Goal: Information Seeking & Learning: Learn about a topic

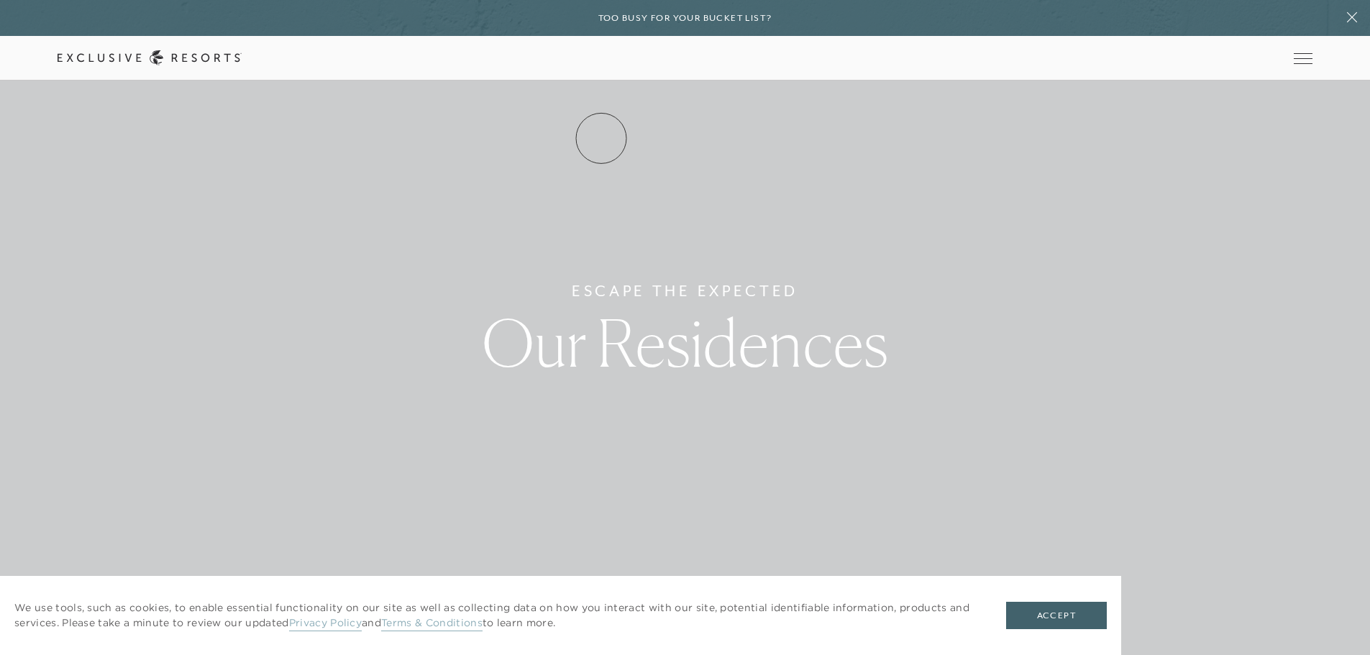
click at [0, 0] on link "Residence Collection" at bounding box center [0, 0] width 0 height 0
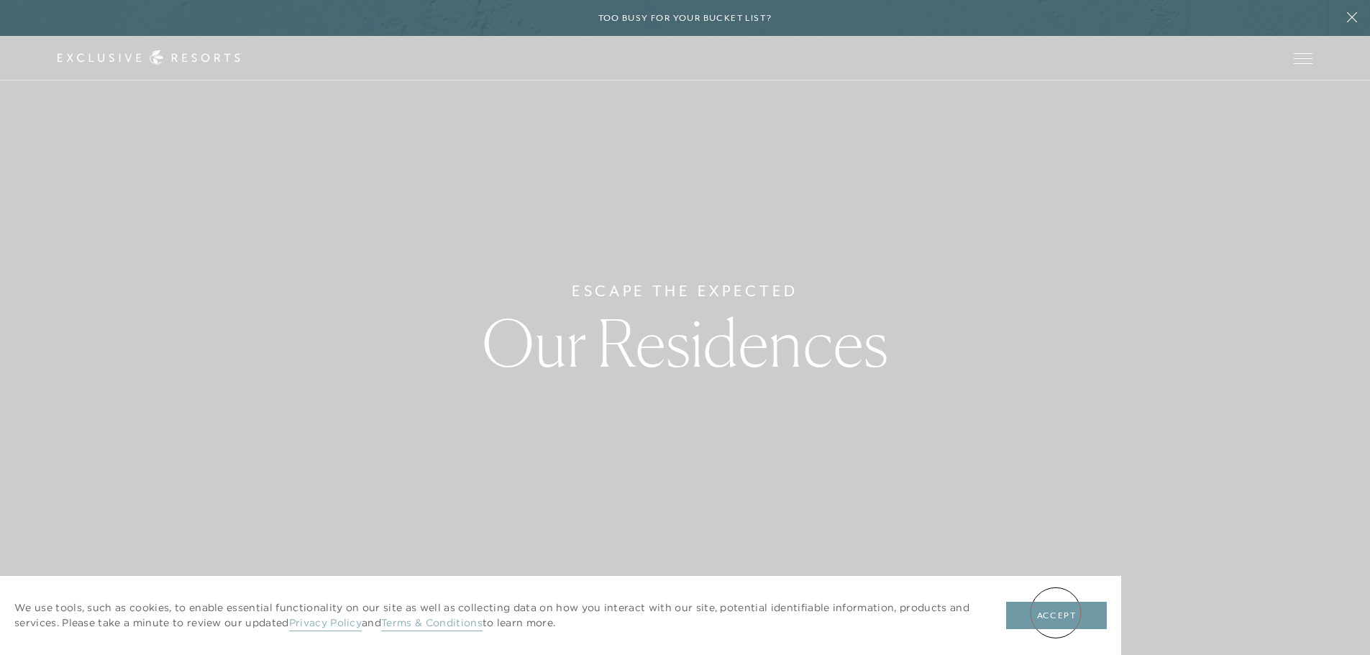
click at [1056, 613] on button "Accept" at bounding box center [1056, 615] width 101 height 27
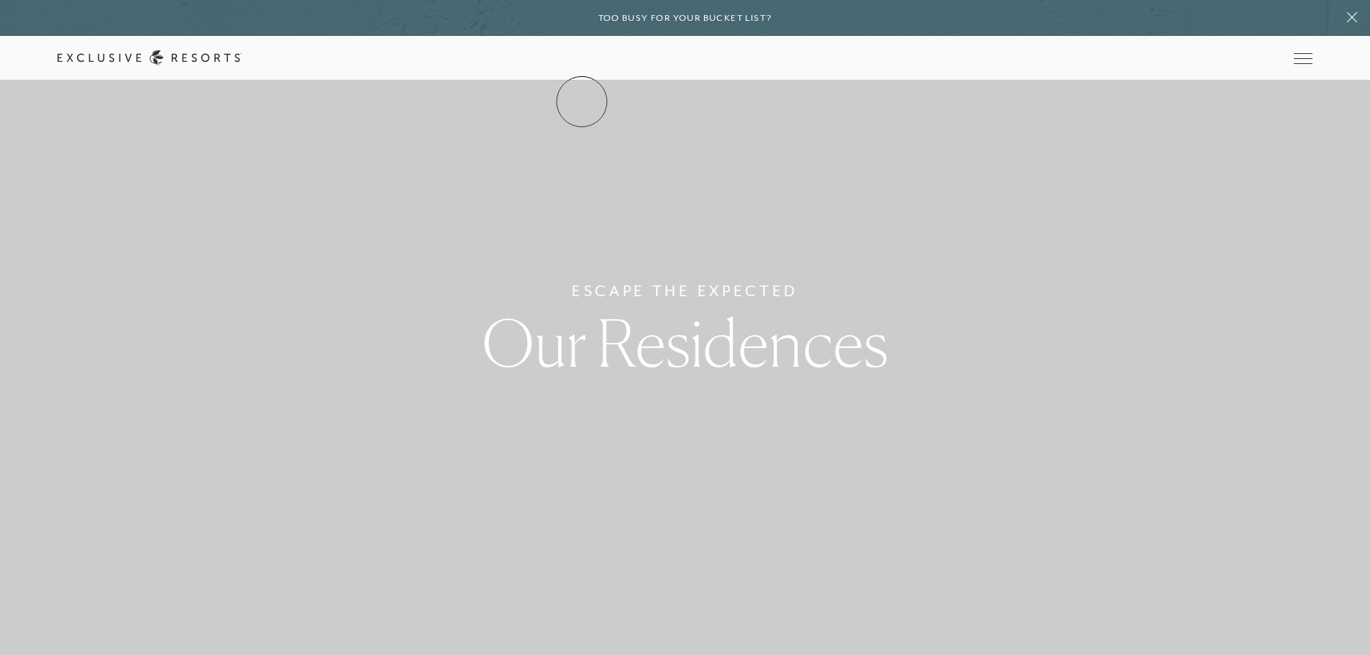
click at [0, 0] on link "The Collection" at bounding box center [0, 0] width 0 height 0
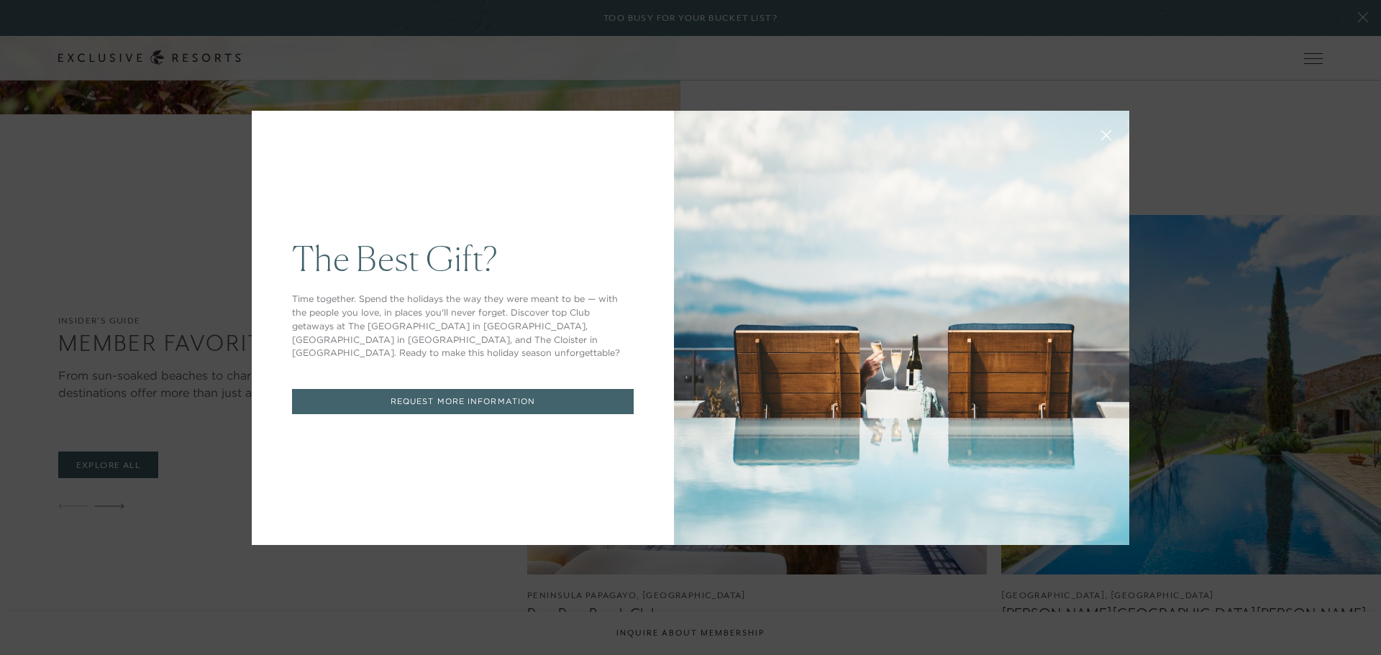
click at [1102, 135] on icon at bounding box center [1106, 134] width 9 height 9
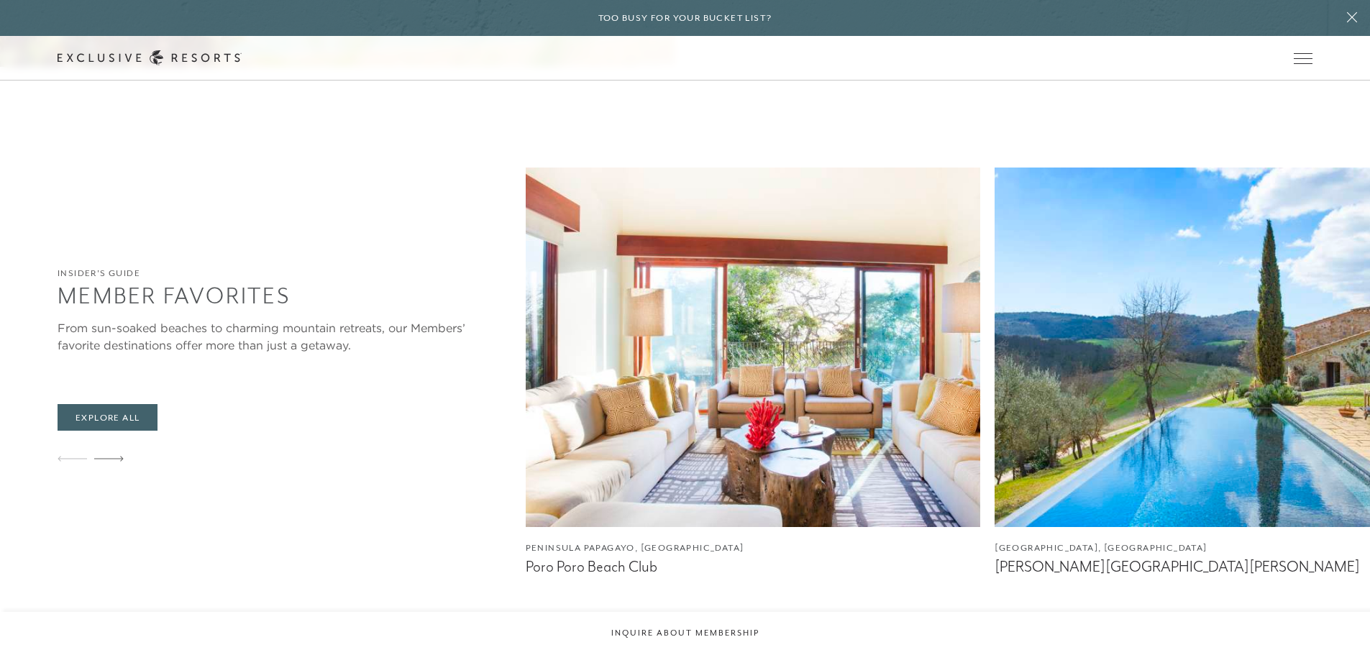
scroll to position [2158, 0]
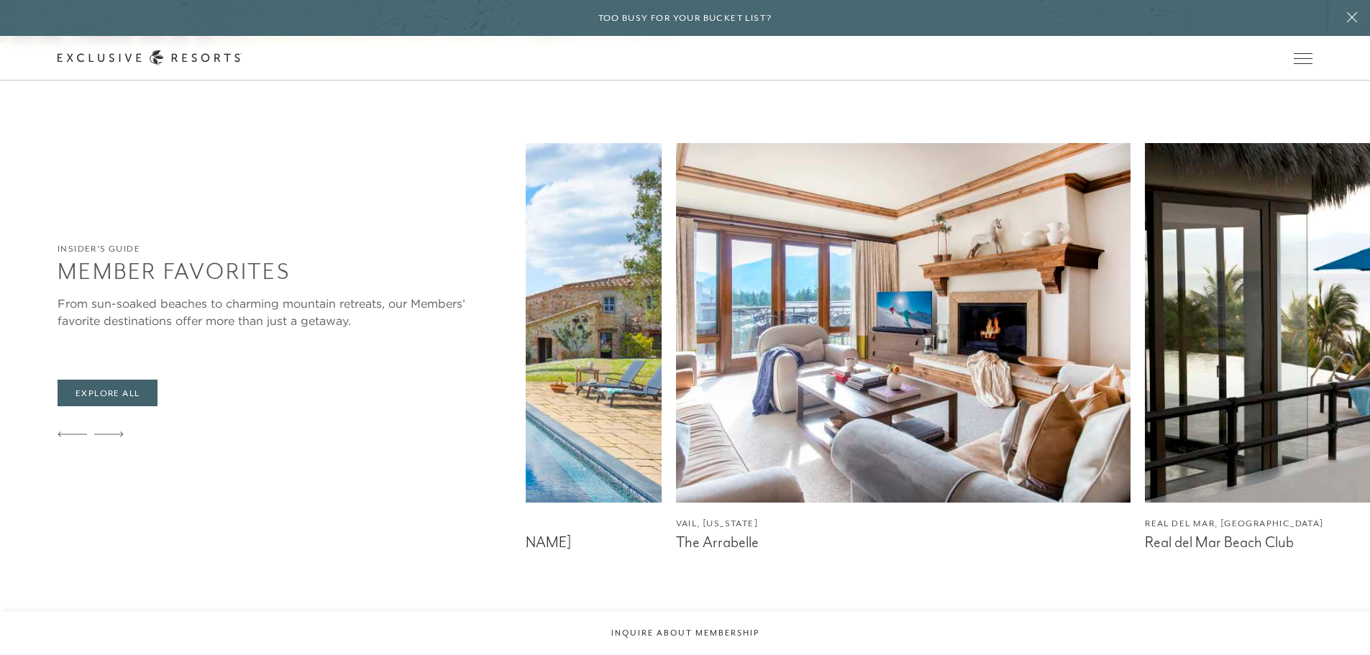
click at [1145, 370] on img at bounding box center [1372, 323] width 455 height 360
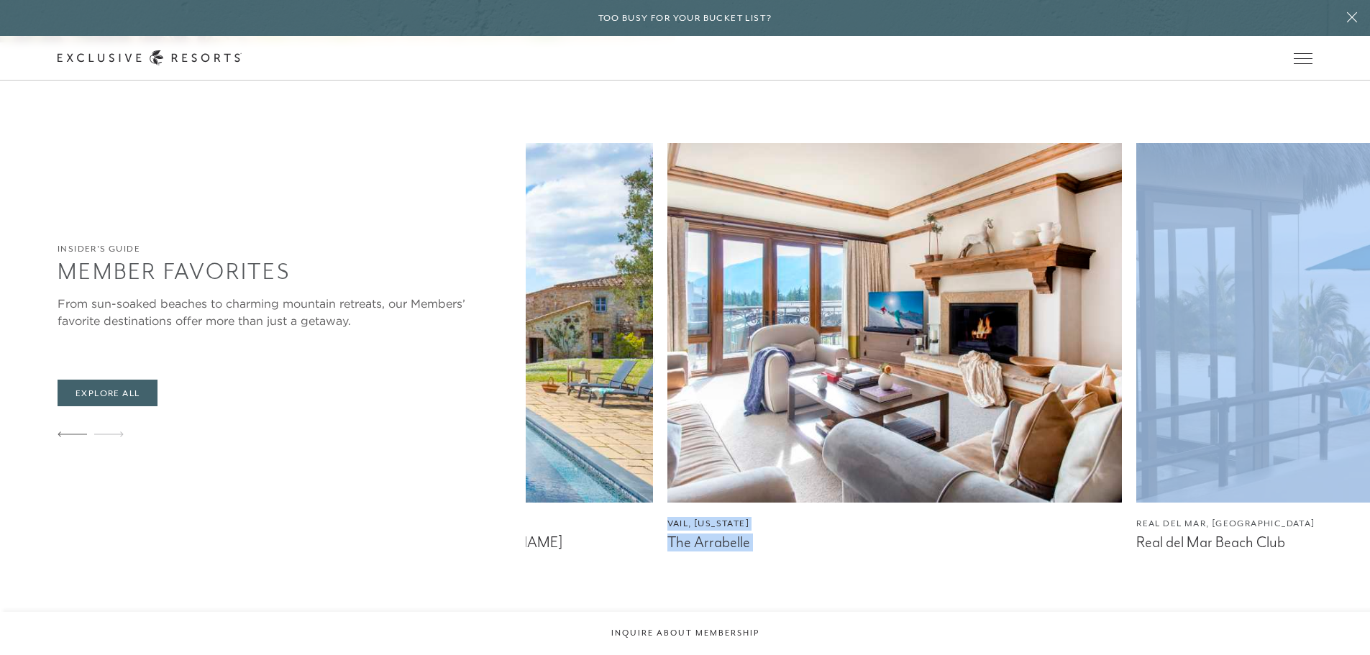
drag, startPoint x: 1032, startPoint y: 349, endPoint x: 643, endPoint y: 358, distance: 389.3
click at [643, 358] on div "Peninsula [GEOGRAPHIC_DATA], [GEOGRAPHIC_DATA] Poro Poro Beach Club [GEOGRAPHIC…" at bounding box center [948, 347] width 844 height 409
click at [387, 337] on div "Peninsula [GEOGRAPHIC_DATA], [GEOGRAPHIC_DATA] Poro Poro Beach Club [GEOGRAPHIC…" at bounding box center [151, 347] width 844 height 409
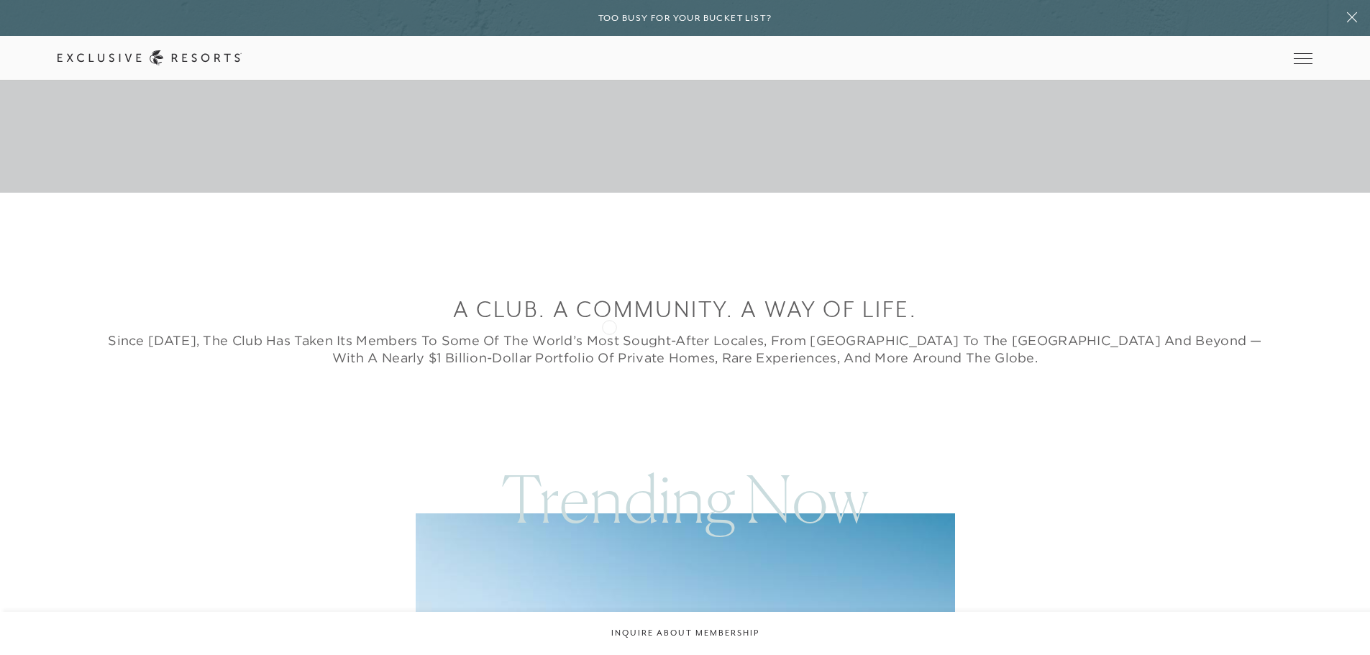
scroll to position [0, 0]
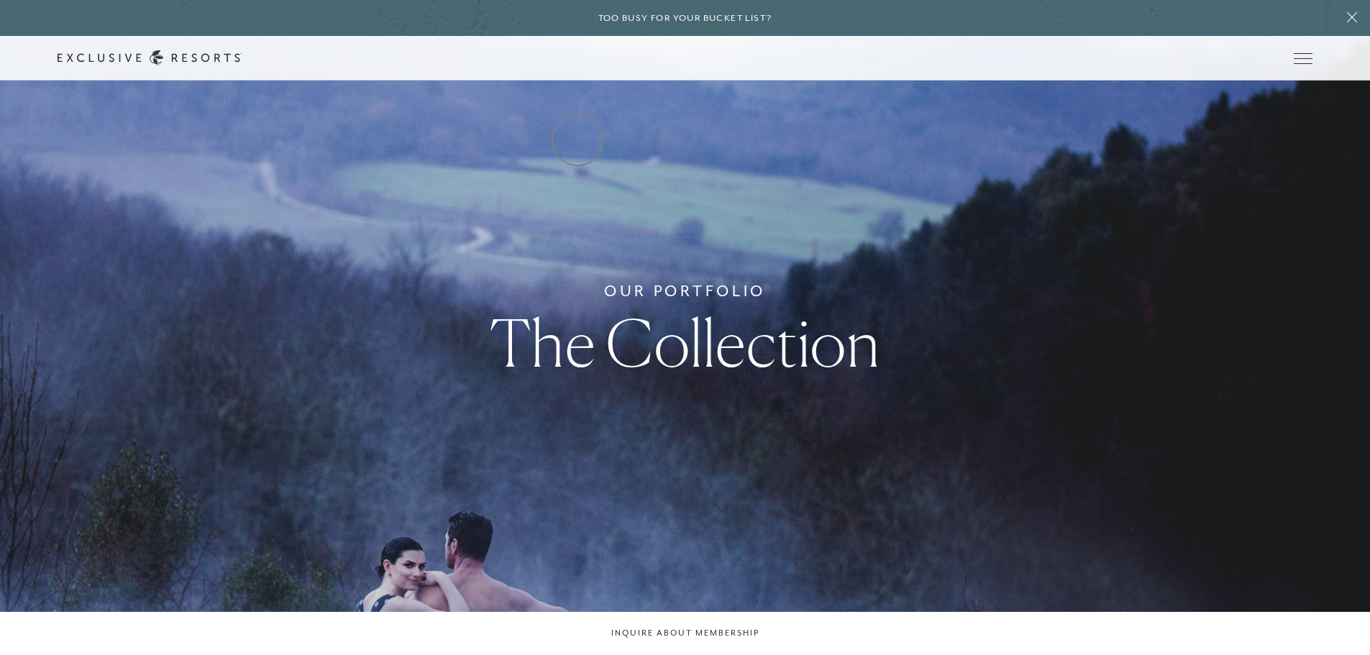
click at [0, 0] on link "Residence Collection" at bounding box center [0, 0] width 0 height 0
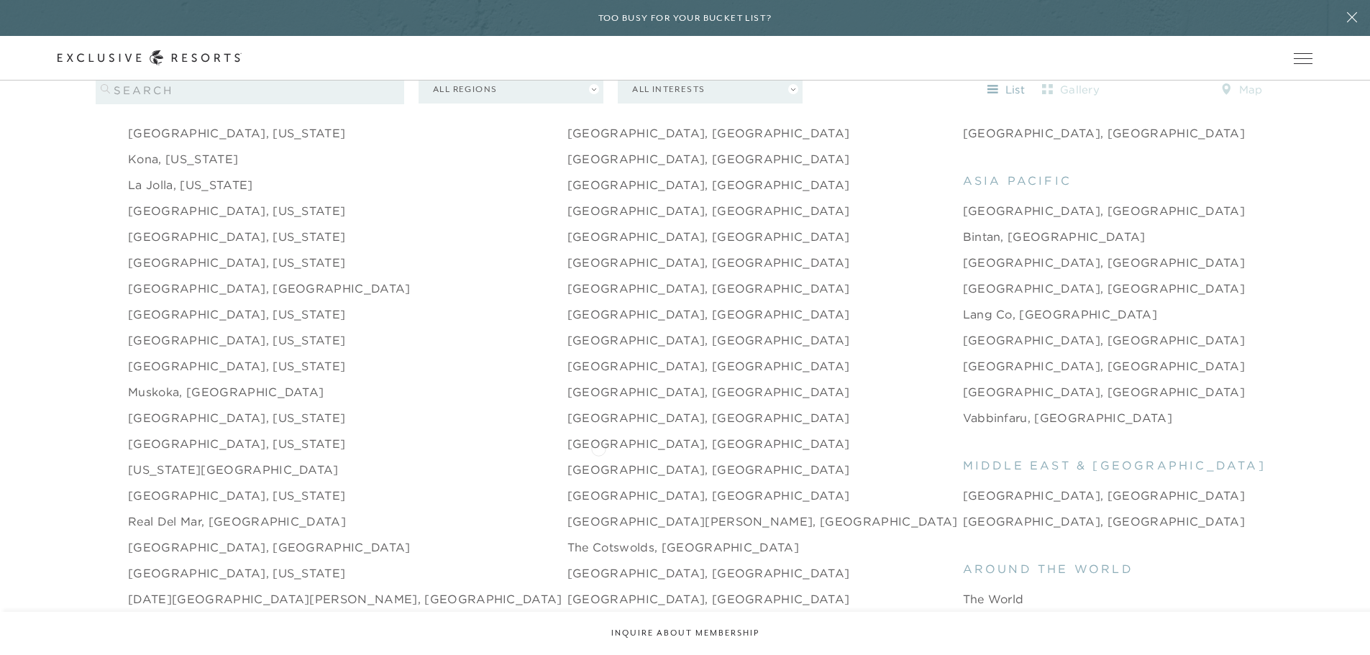
scroll to position [2014, 0]
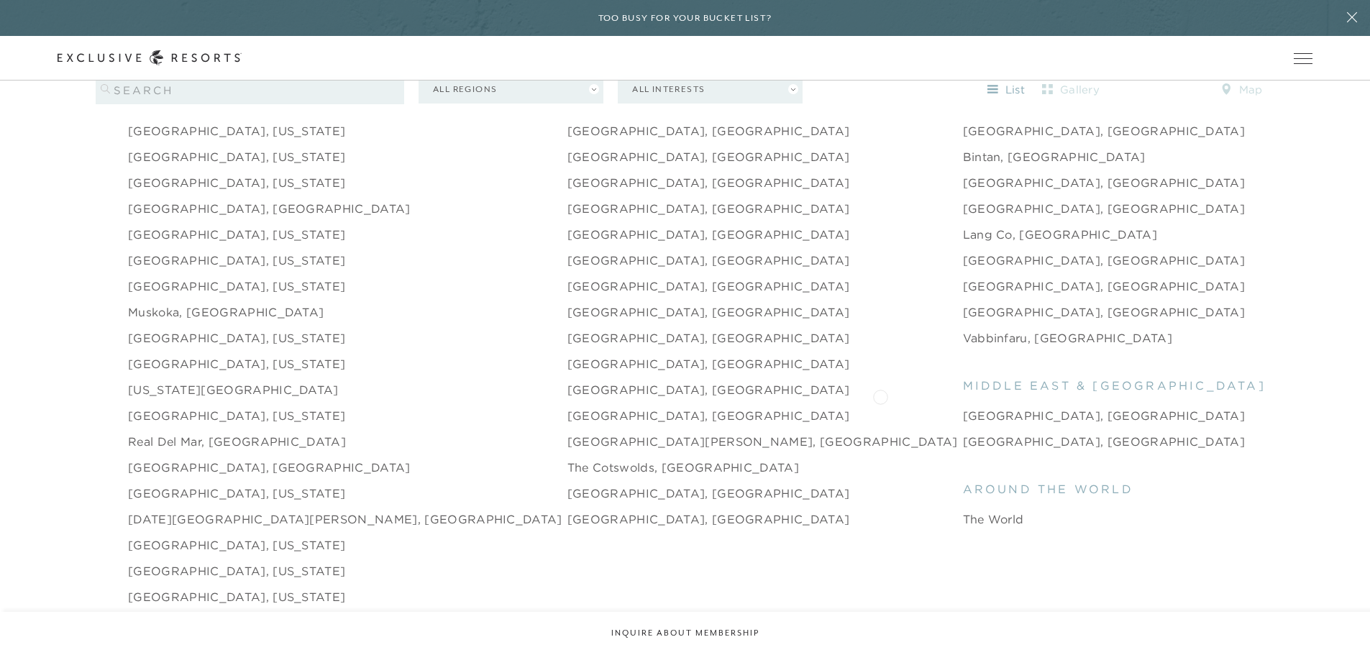
click at [963, 407] on link "[GEOGRAPHIC_DATA], [GEOGRAPHIC_DATA]" at bounding box center [1104, 415] width 283 height 17
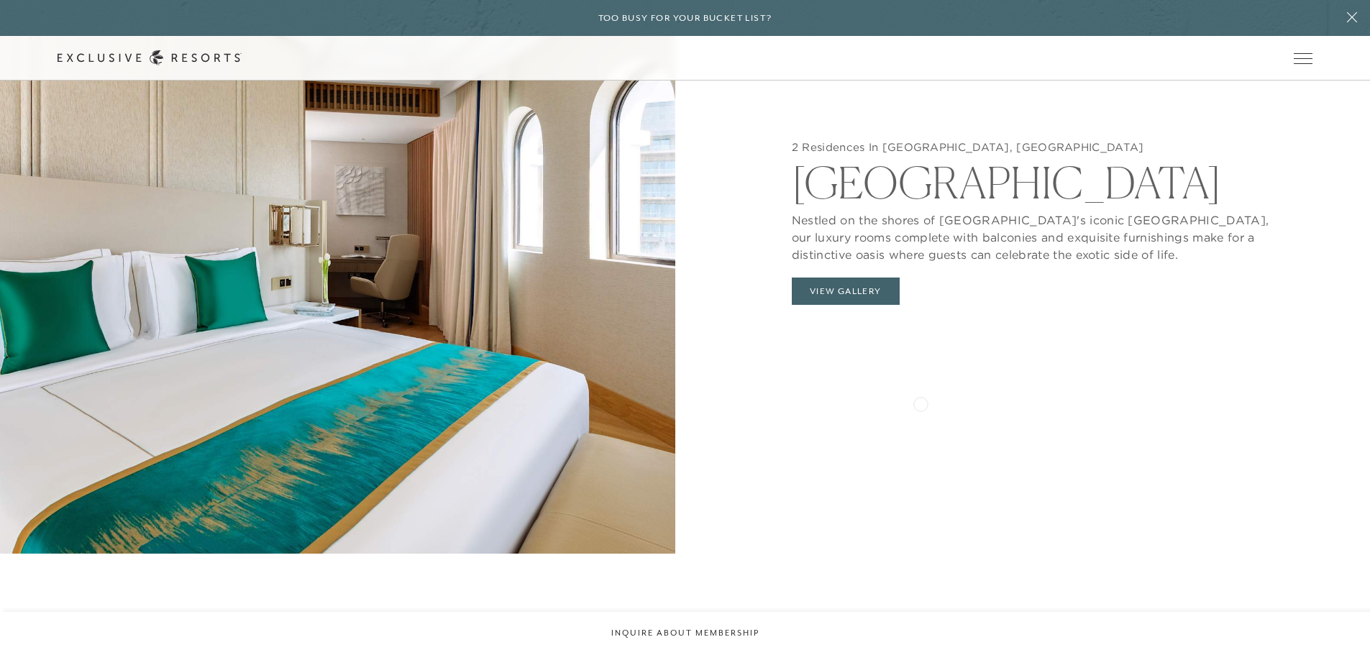
scroll to position [1511, 0]
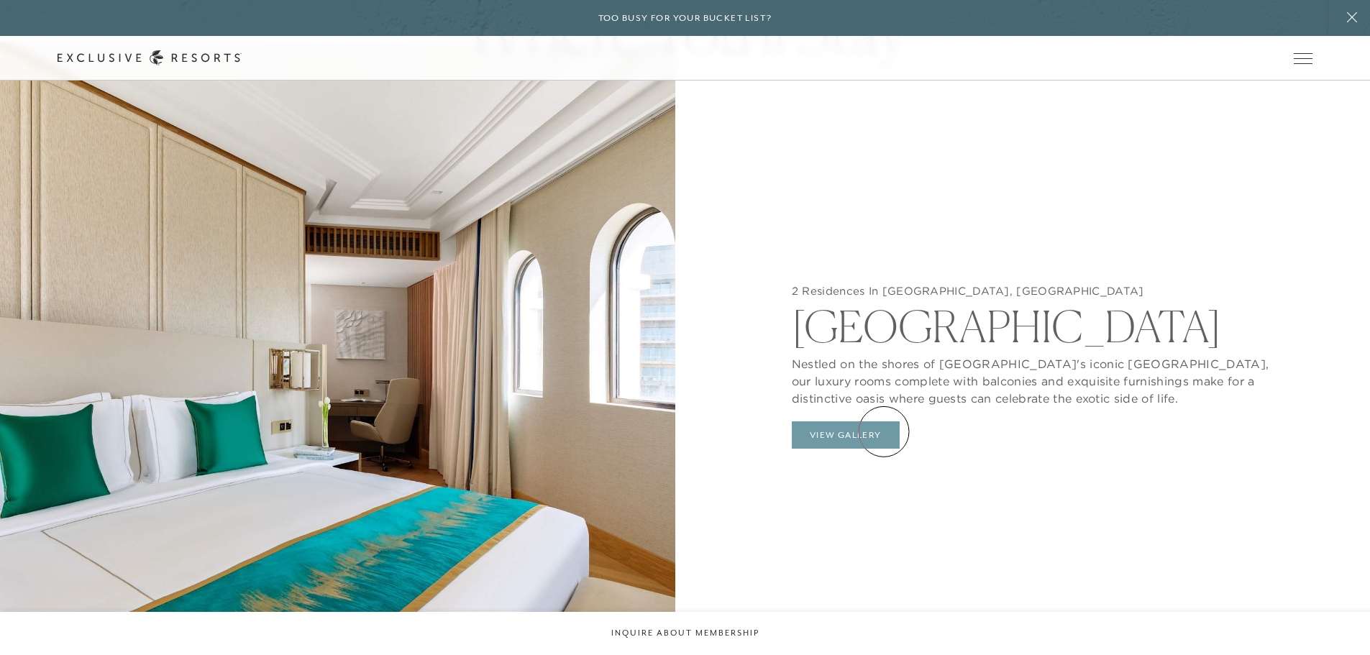
drag, startPoint x: 884, startPoint y: 432, endPoint x: 843, endPoint y: 429, distance: 41.1
click at [843, 429] on button "View Gallery" at bounding box center [846, 435] width 108 height 27
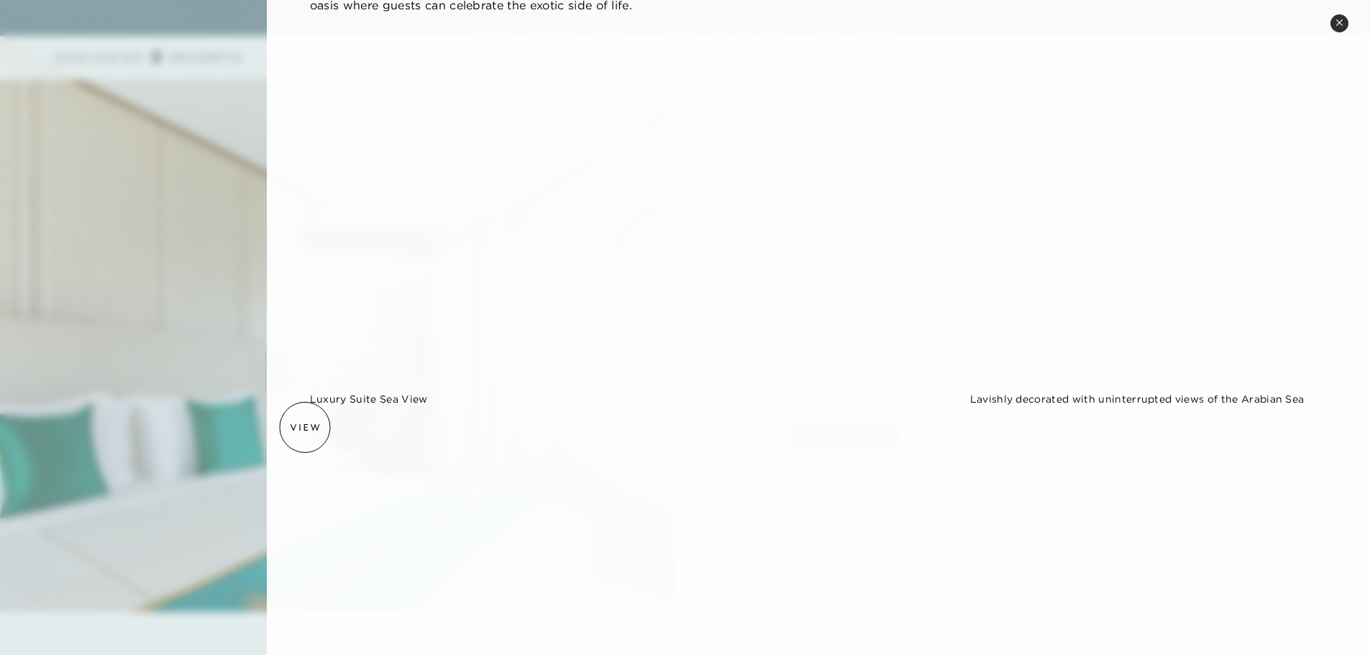
scroll to position [0, 0]
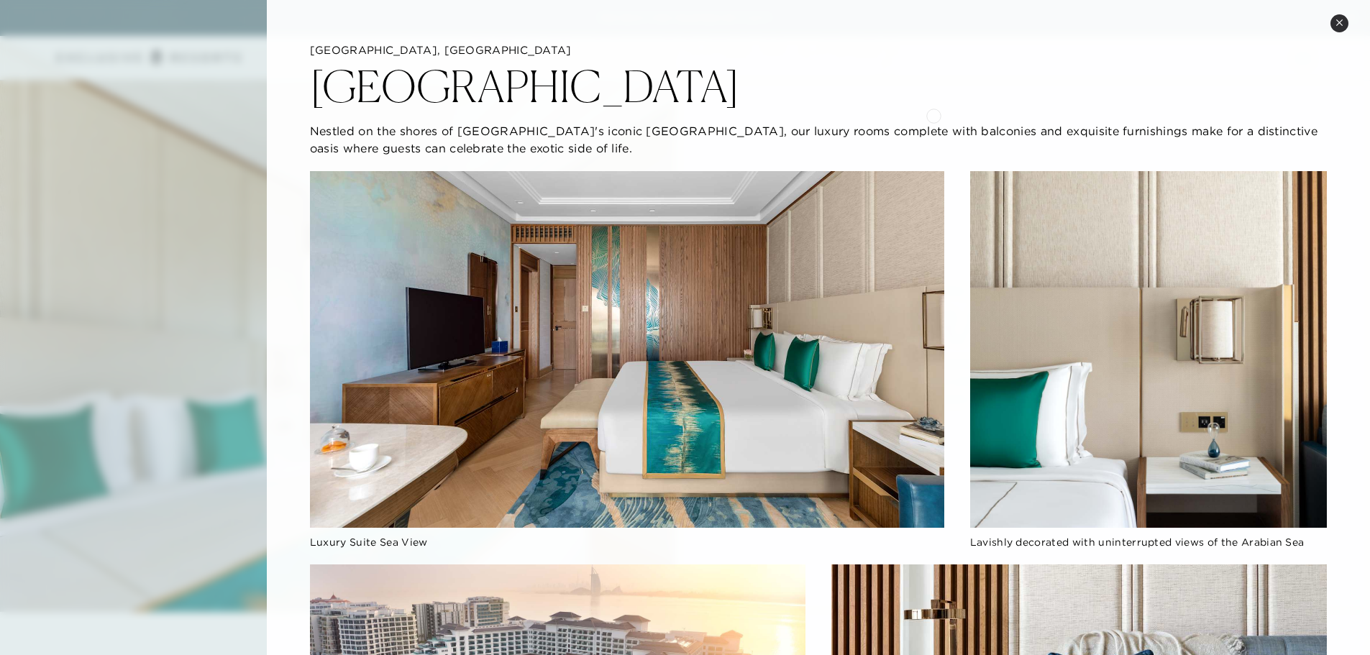
click at [934, 114] on div "[GEOGRAPHIC_DATA], [GEOGRAPHIC_DATA] [GEOGRAPHIC_DATA] Nestled on the shores of…" at bounding box center [818, 100] width 1017 height 114
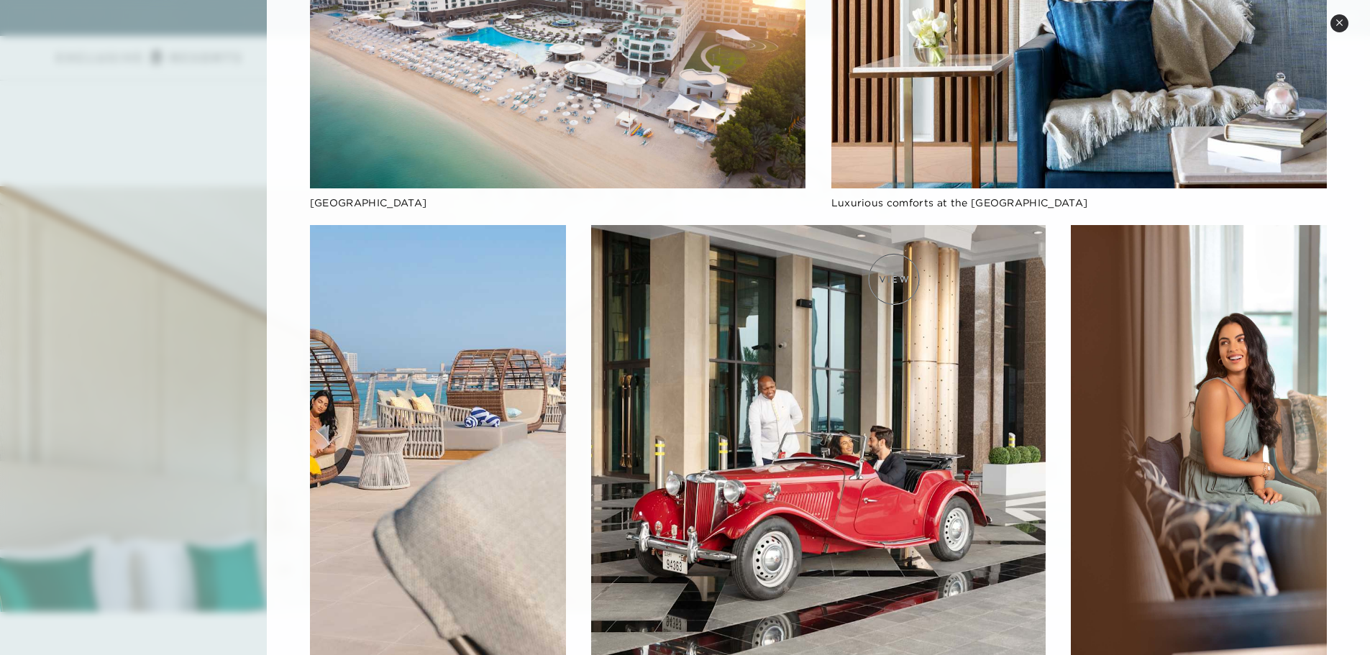
scroll to position [757, 0]
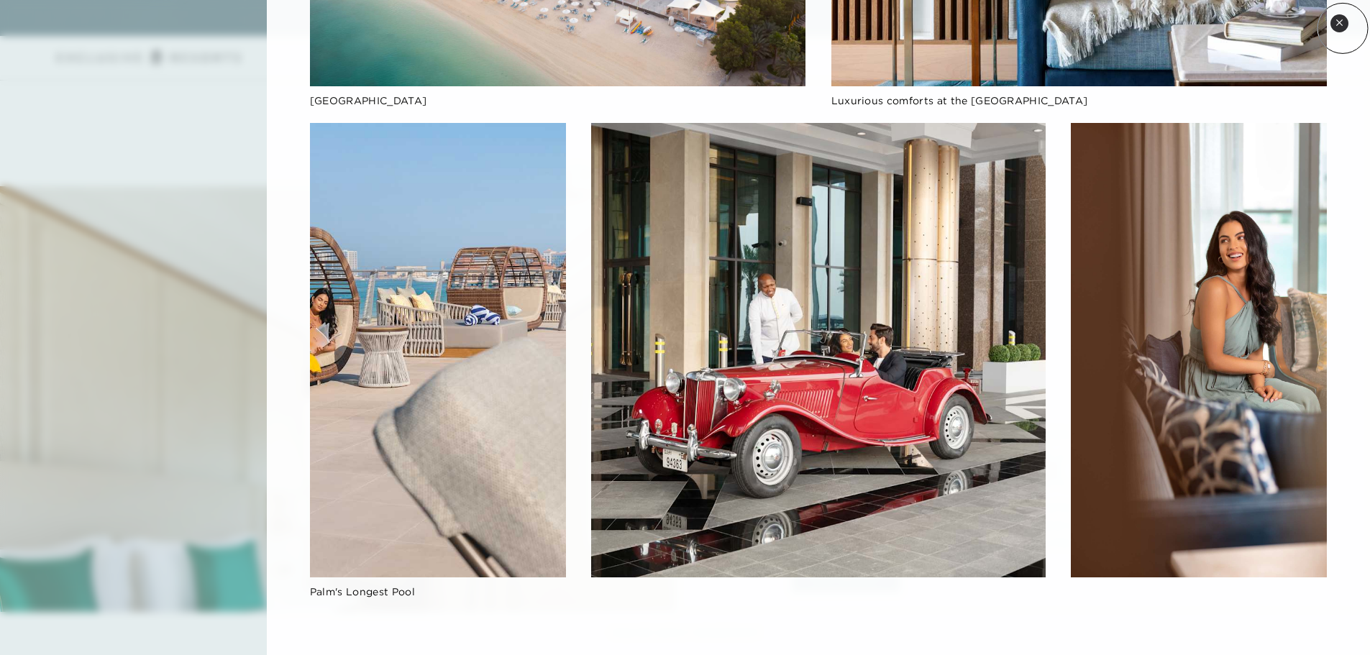
click at [1343, 28] on button "Close quickview" at bounding box center [1340, 23] width 18 height 18
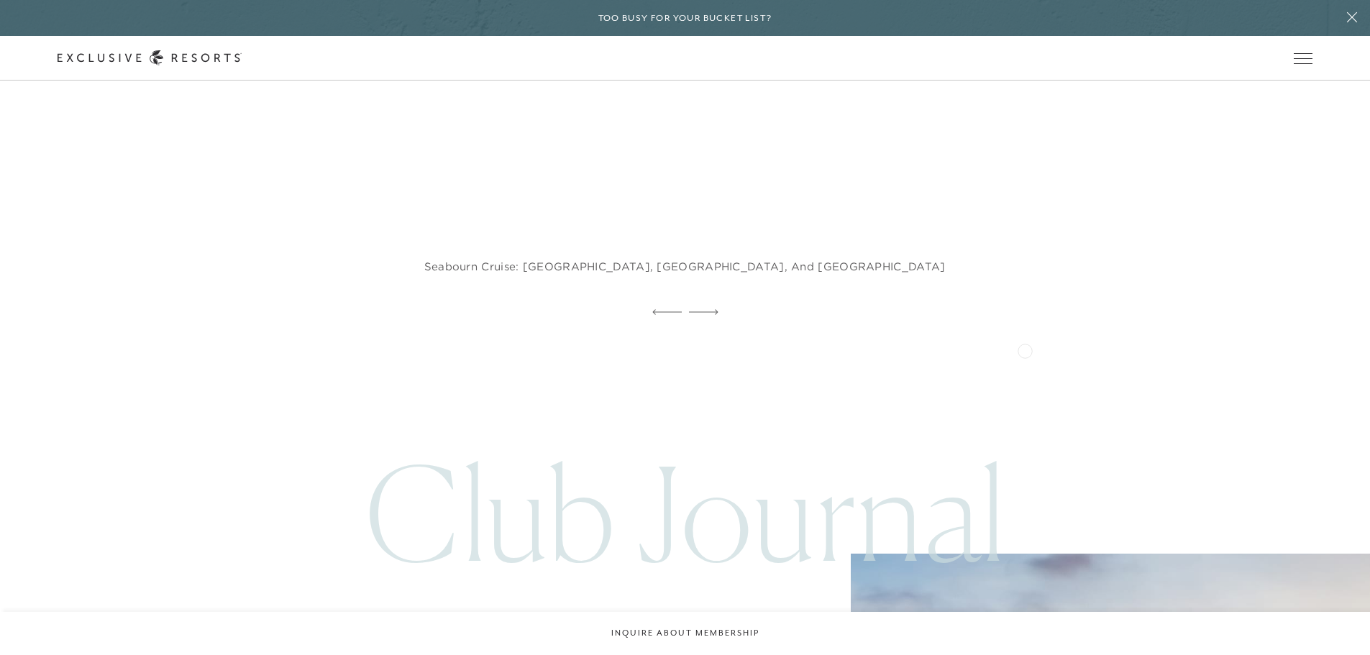
scroll to position [3812, 0]
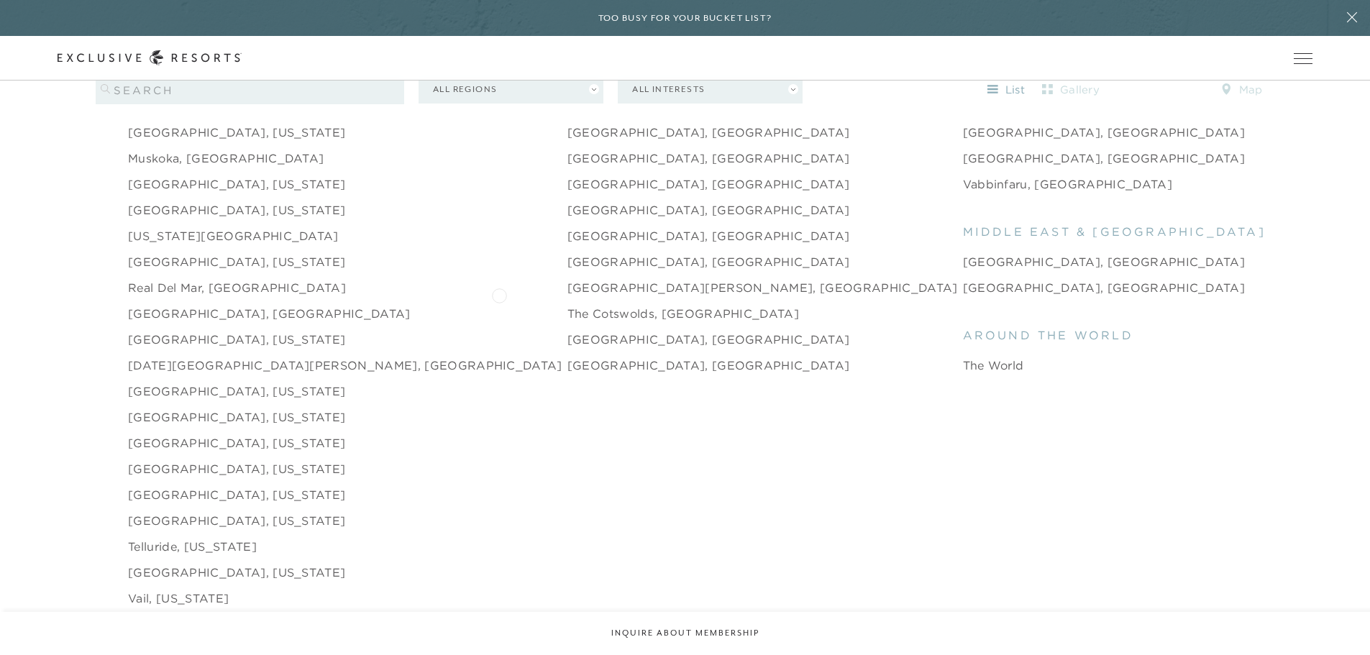
scroll to position [2158, 0]
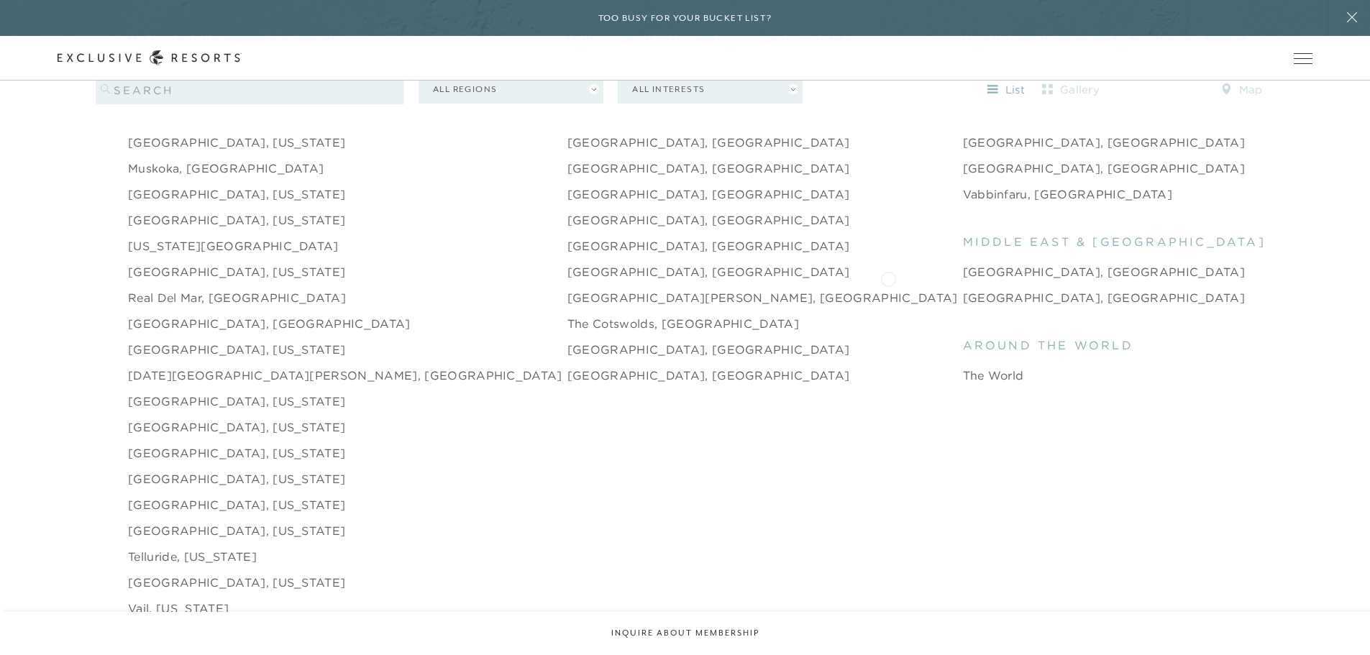
click at [963, 289] on link "[GEOGRAPHIC_DATA], [GEOGRAPHIC_DATA]" at bounding box center [1104, 297] width 283 height 17
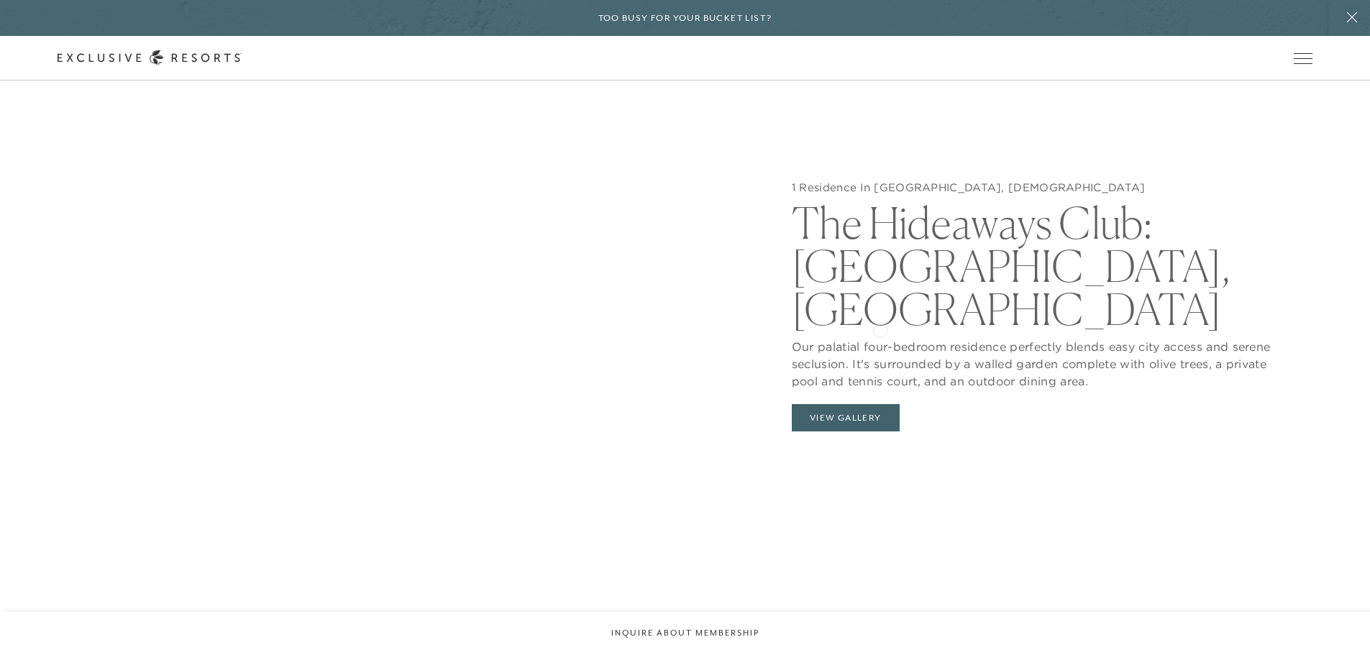
scroll to position [1583, 0]
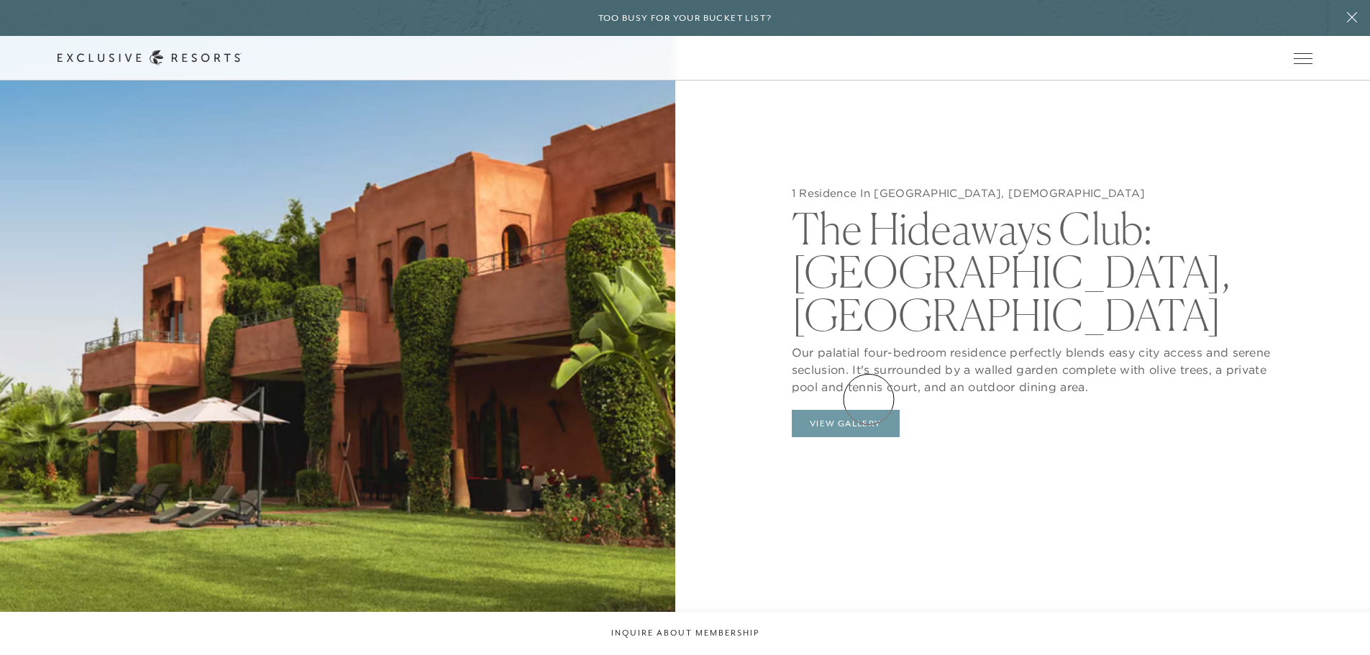
click at [869, 410] on button "View Gallery" at bounding box center [846, 423] width 108 height 27
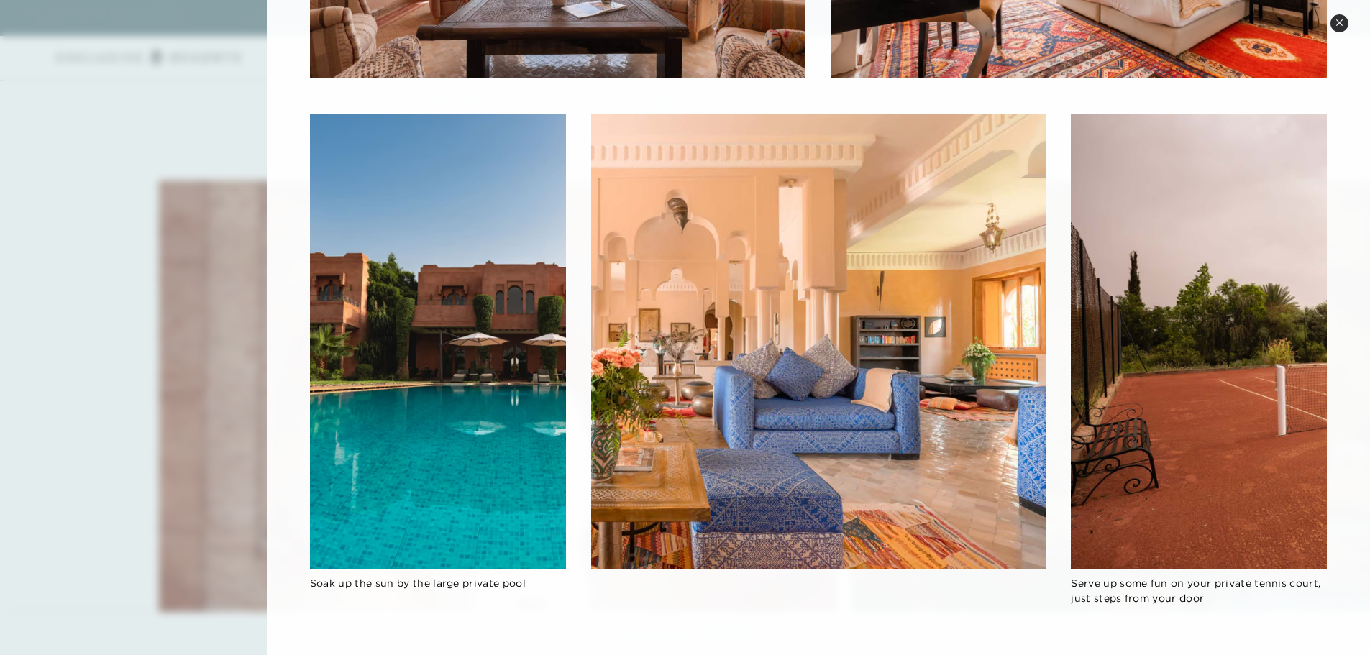
scroll to position [4172, 0]
